Goal: Understand process/instructions: Learn how to perform a task or action

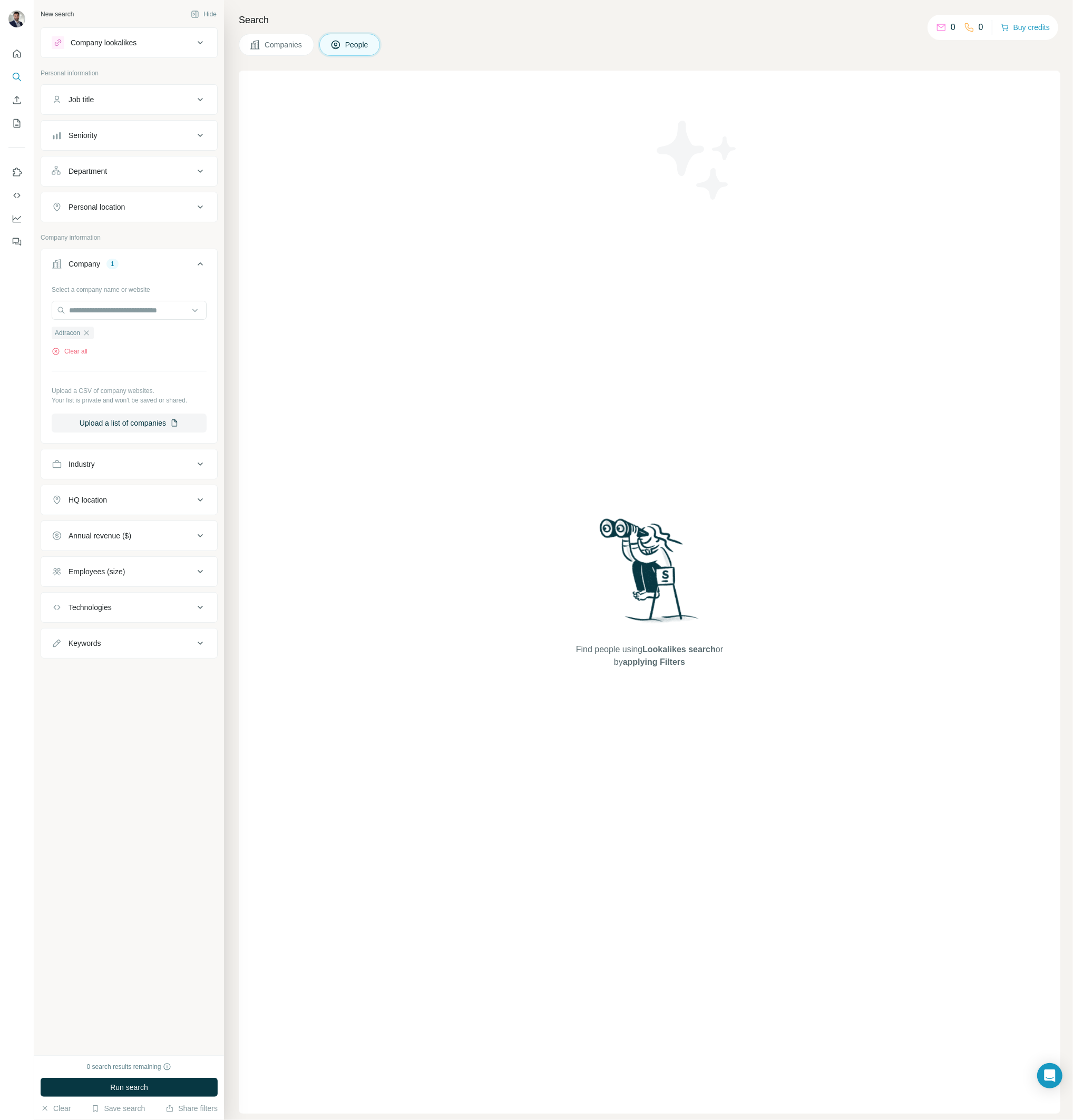
click at [20, 54] on icon "Quick start" at bounding box center [17, 53] width 8 height 8
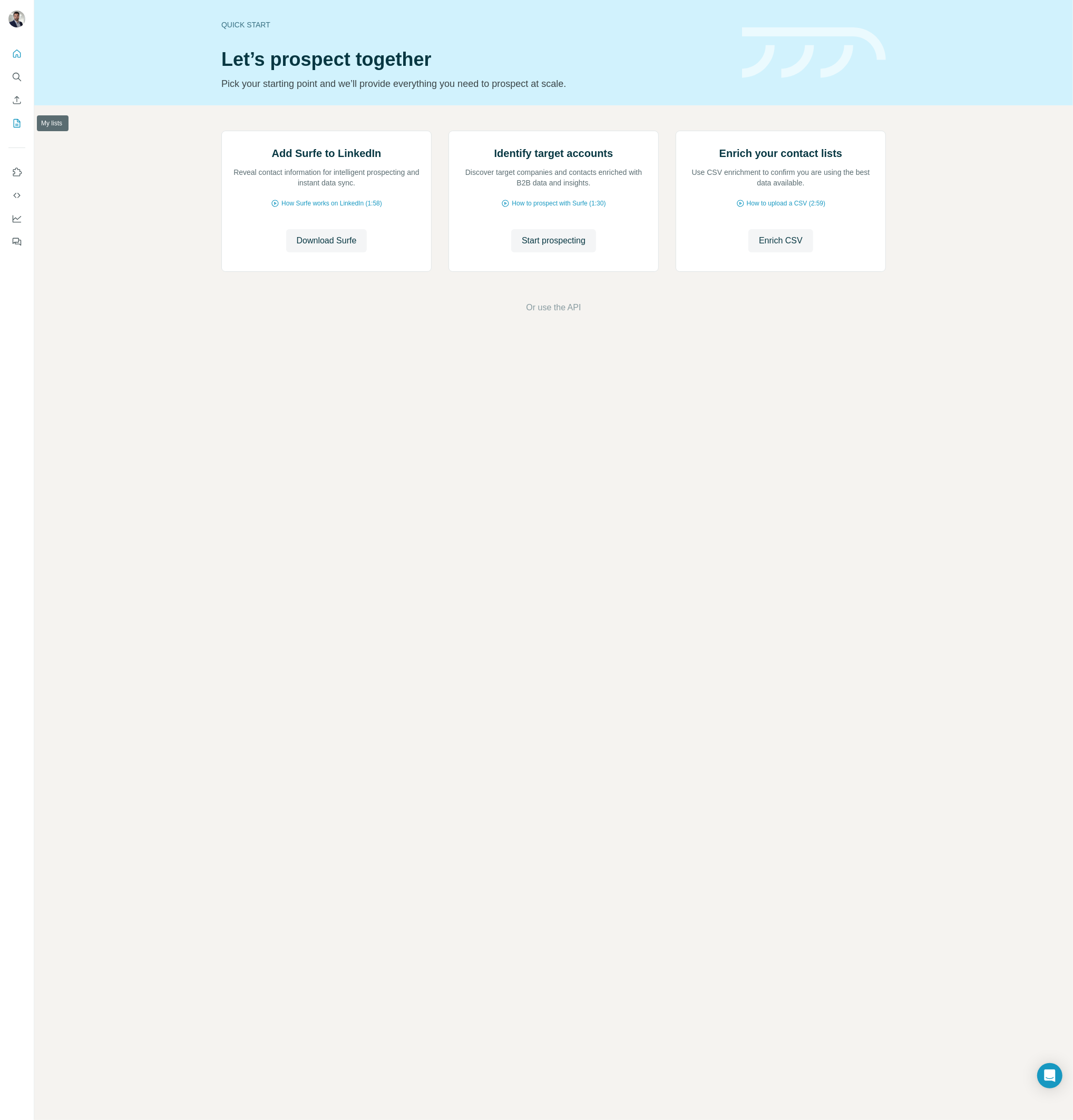
click at [17, 128] on button "My lists" at bounding box center [17, 123] width 17 height 19
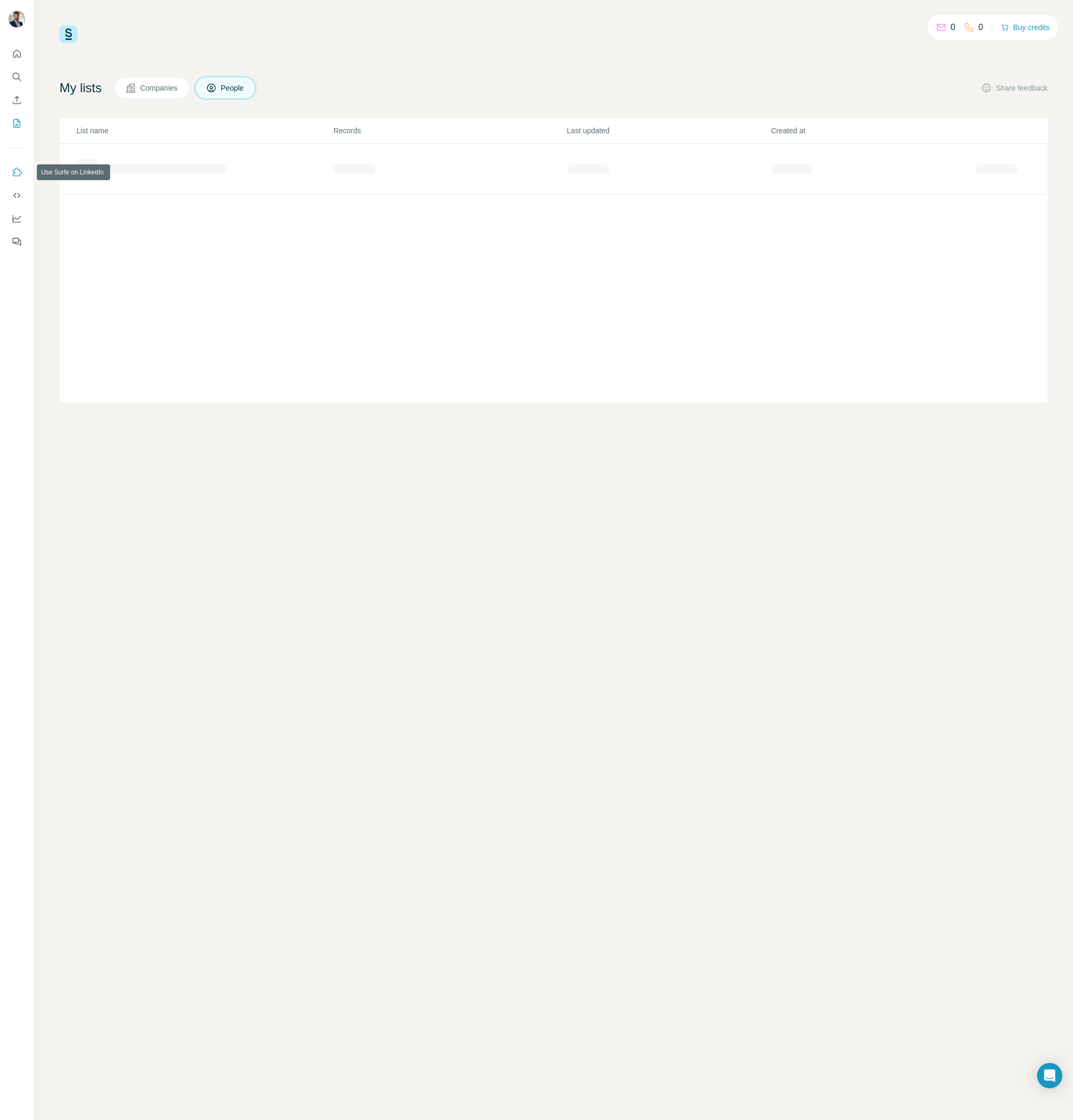
click at [13, 175] on icon "Use Surfe on LinkedIn" at bounding box center [17, 172] width 9 height 9
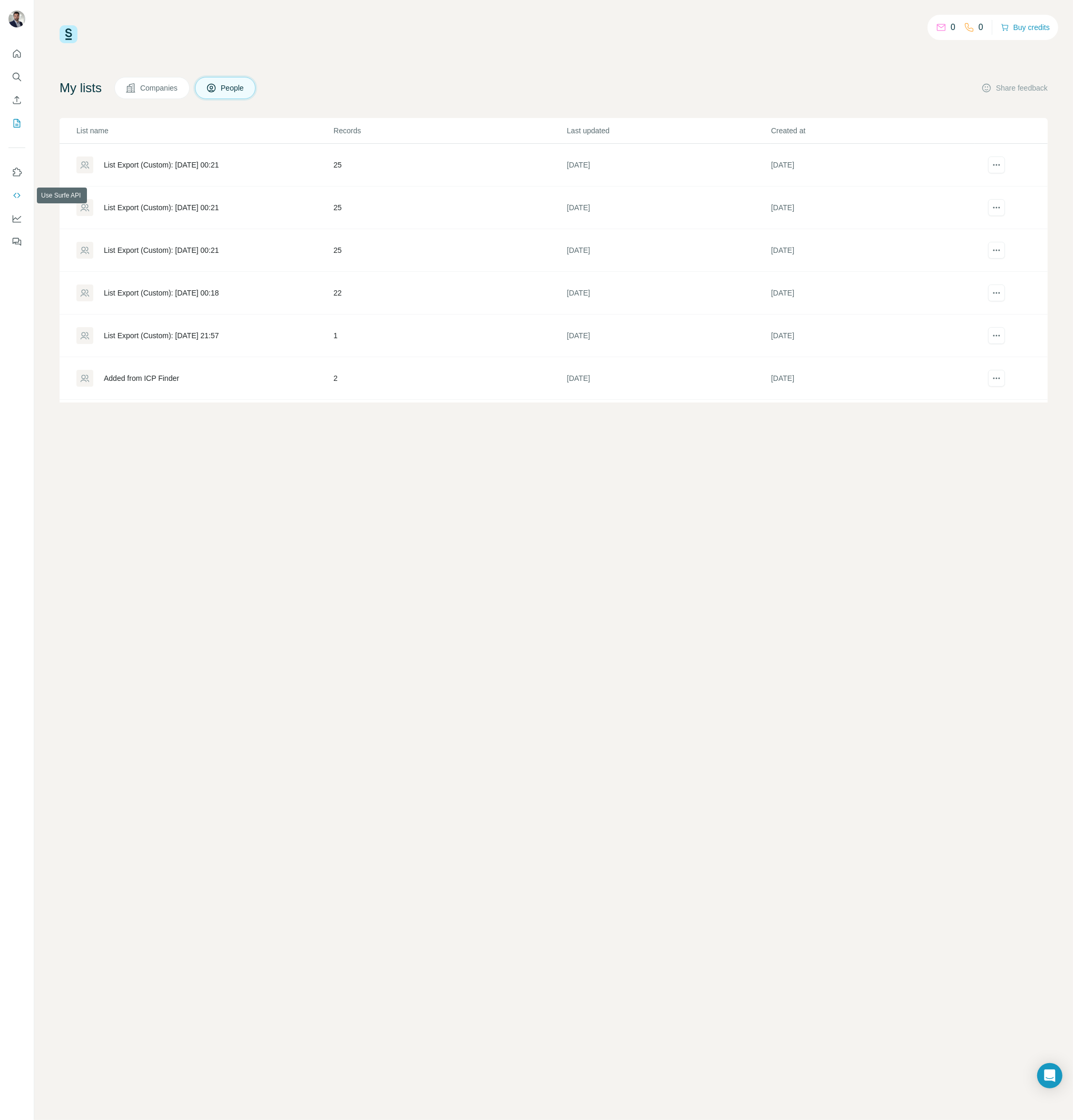
click at [15, 200] on icon "Use Surfe API" at bounding box center [17, 195] width 11 height 11
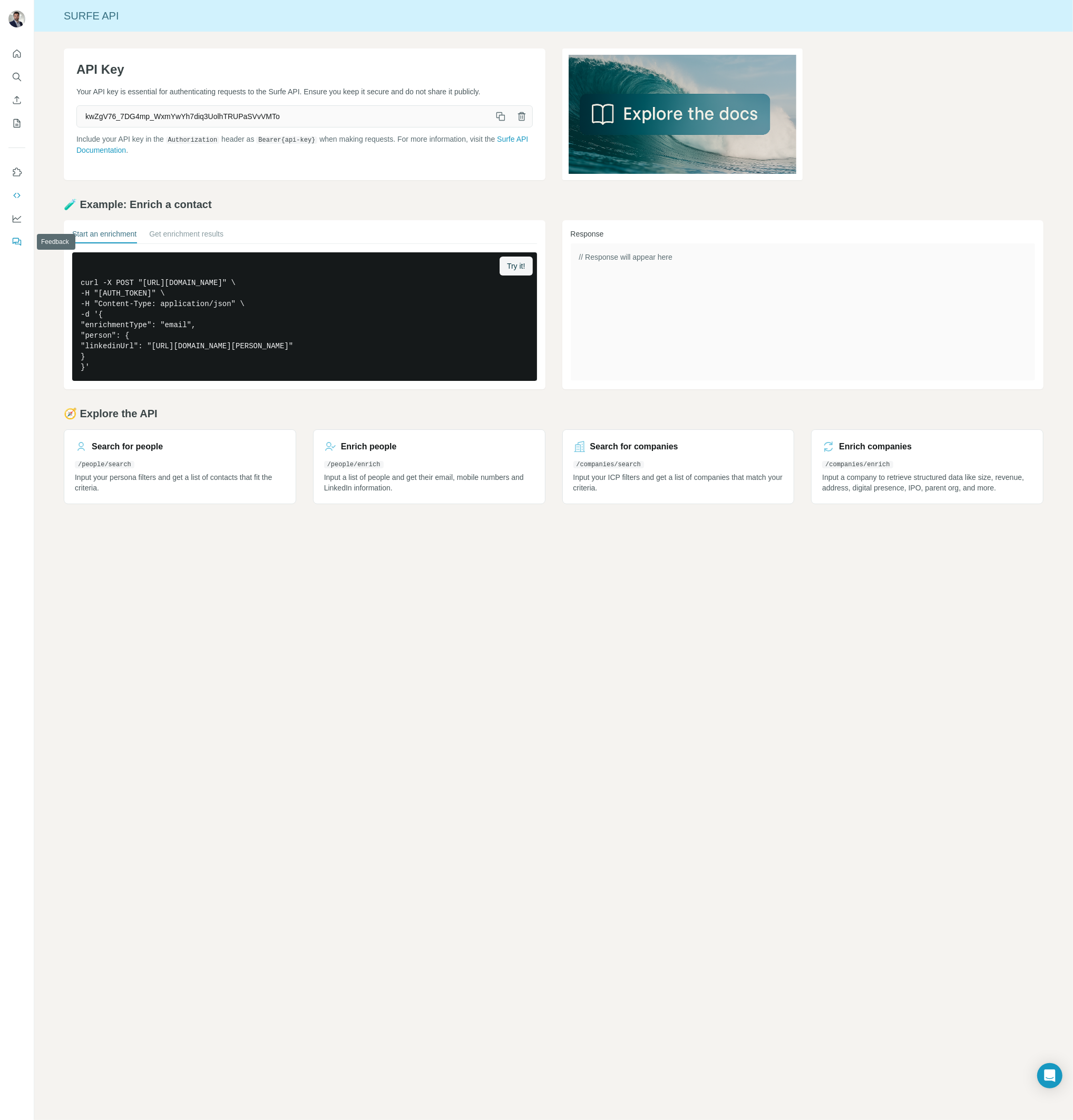
click at [17, 243] on icon "Feedback" at bounding box center [17, 241] width 11 height 11
click at [17, 51] on icon "Quick start" at bounding box center [17, 54] width 11 height 11
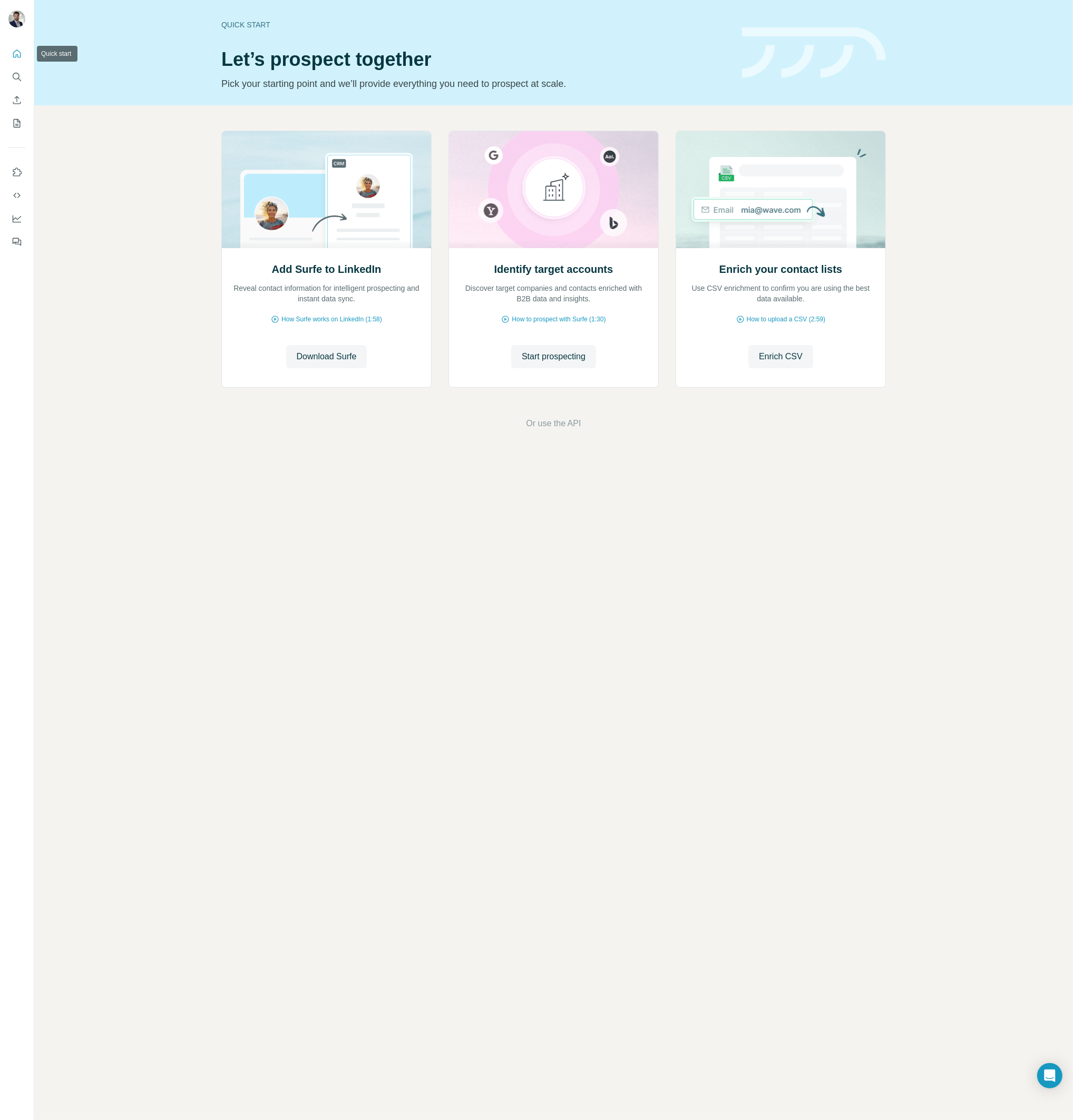
click at [17, 51] on icon "Quick start" at bounding box center [17, 54] width 11 height 11
click at [566, 423] on span "Or use the API" at bounding box center [553, 423] width 55 height 12
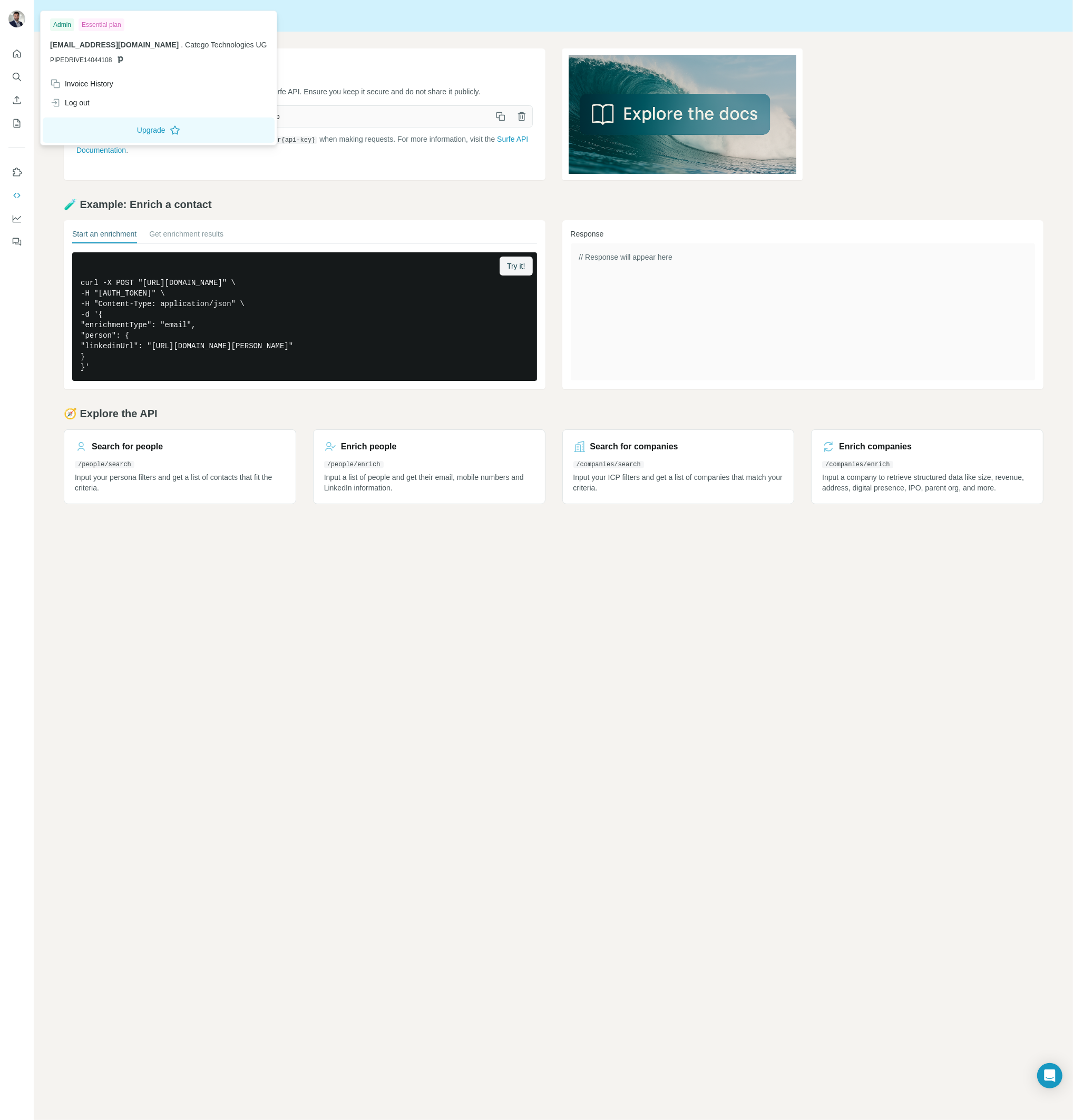
click at [10, 19] on img at bounding box center [17, 19] width 17 height 17
click at [14, 17] on img at bounding box center [17, 19] width 17 height 17
click at [117, 130] on button "Upgrade" at bounding box center [159, 130] width 232 height 25
click at [125, 127] on button "Upgrade" at bounding box center [159, 130] width 232 height 25
click at [20, 57] on icon "Quick start" at bounding box center [17, 54] width 11 height 11
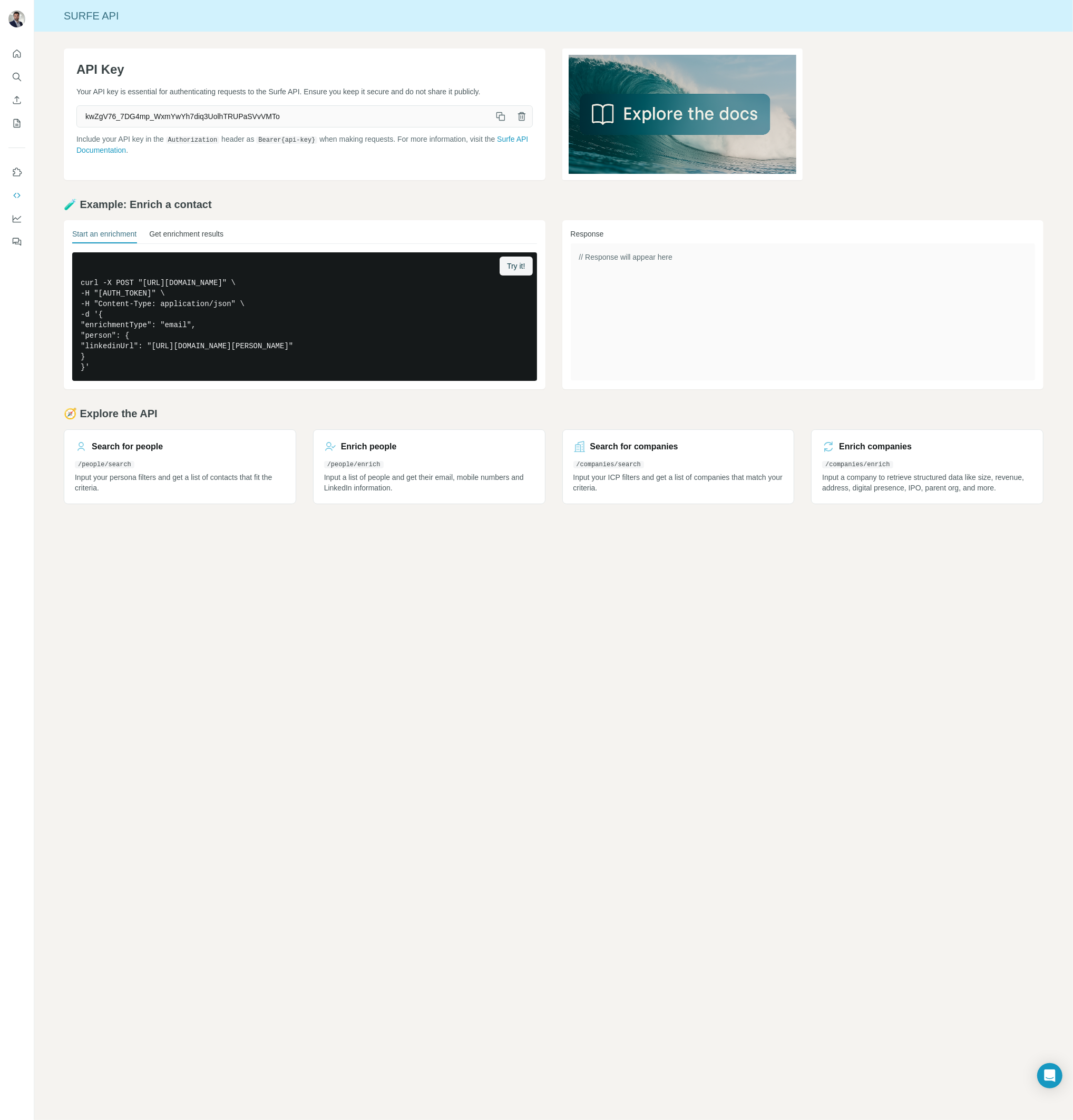
click at [173, 233] on button "Get enrichment results" at bounding box center [186, 236] width 74 height 14
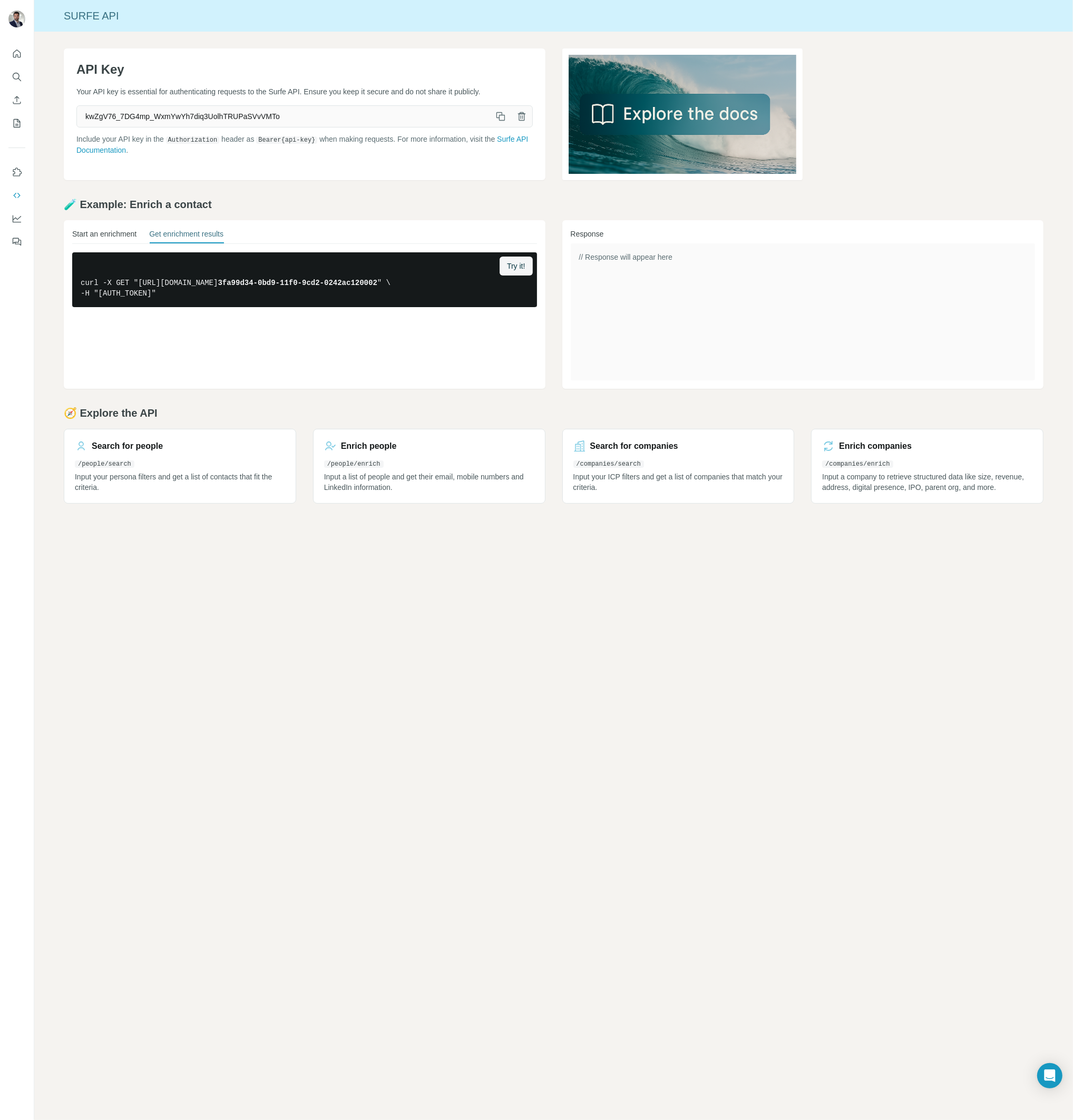
click at [99, 233] on button "Start an enrichment" at bounding box center [104, 236] width 65 height 14
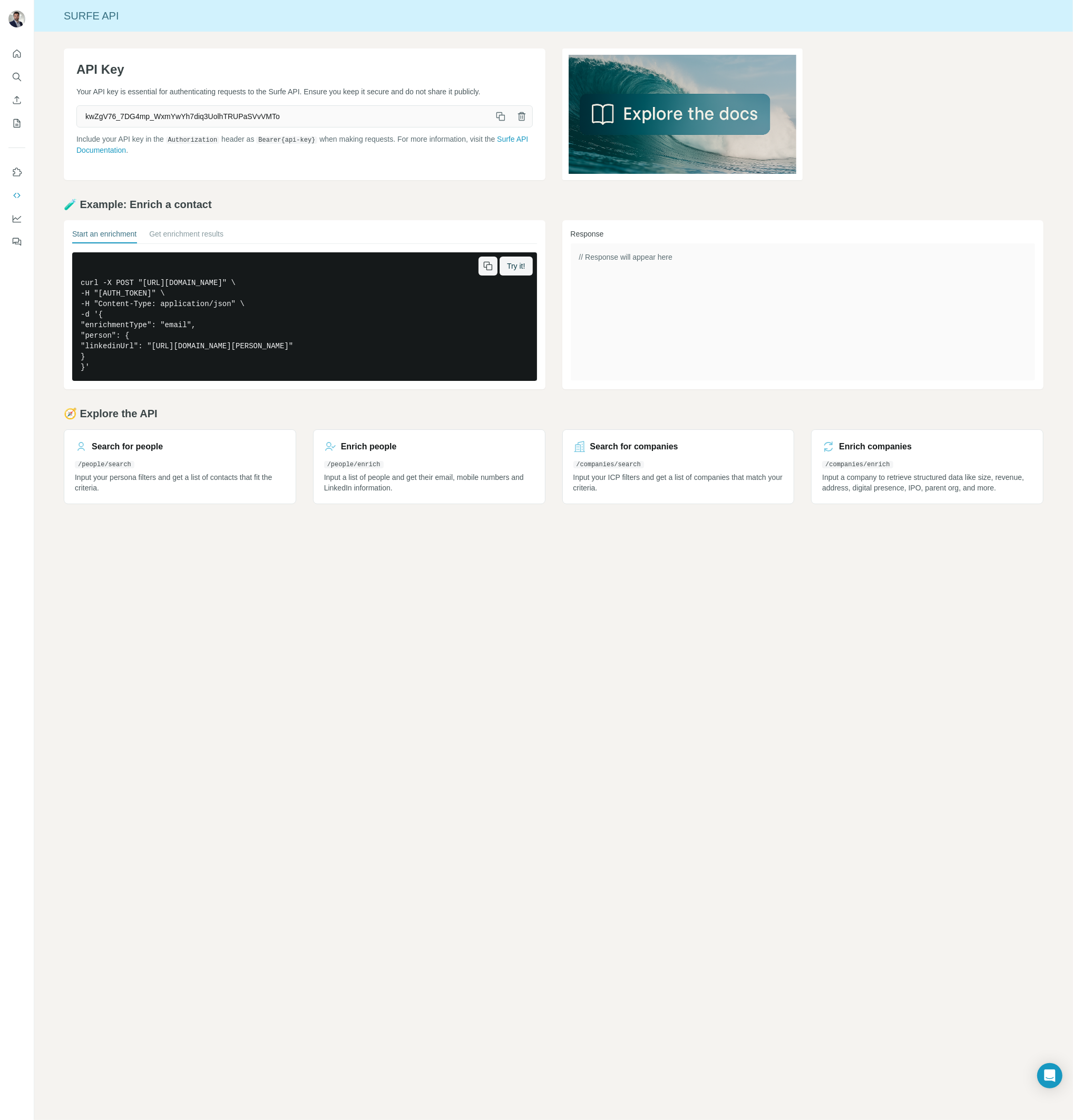
drag, startPoint x: 112, startPoint y: 371, endPoint x: 102, endPoint y: 340, distance: 32.6
click at [102, 340] on pre "curl -X POST "https://api.surfe.com/v1/people/enrichments" \ -H "Authorization:…" at bounding box center [304, 316] width 465 height 128
drag, startPoint x: 319, startPoint y: 570, endPoint x: 246, endPoint y: 499, distance: 101.8
click at [315, 568] on div "Surfe API API Key Your API key is essential for authenticating requests to the …" at bounding box center [553, 560] width 1039 height 1120
click at [17, 221] on icon "Dashboard" at bounding box center [17, 218] width 11 height 11
